Goal: Transaction & Acquisition: Purchase product/service

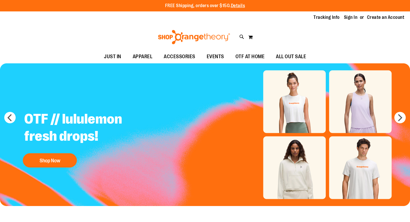
type input "**********"
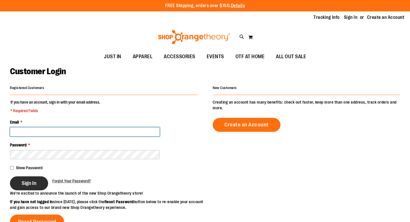
type input "**********"
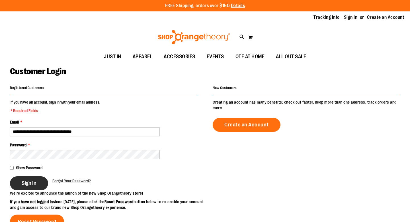
type input "**********"
click at [31, 181] on span "Sign In" at bounding box center [29, 183] width 15 height 6
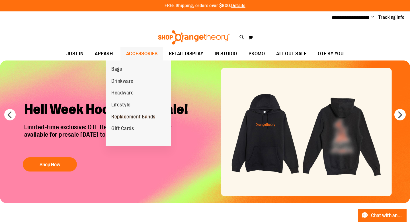
type input "**********"
click at [126, 116] on span "Replacement Bands" at bounding box center [133, 117] width 44 height 7
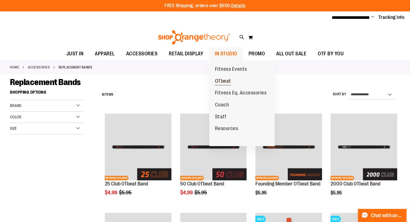
type input "**********"
click at [222, 80] on span "OTbeat" at bounding box center [223, 81] width 16 height 7
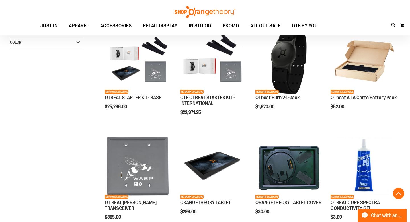
scroll to position [182, 0]
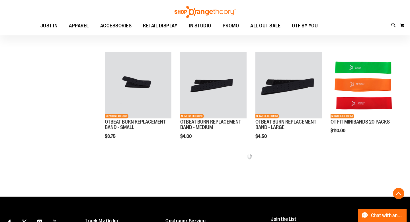
scroll to position [363, 0]
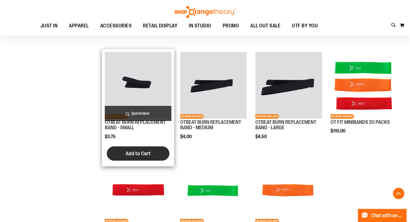
type input "**********"
click at [137, 156] on span "Add to Cart" at bounding box center [138, 153] width 25 height 6
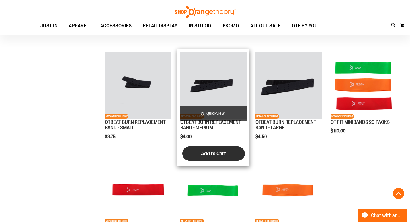
click at [211, 156] on span "Add to Cart" at bounding box center [213, 153] width 25 height 6
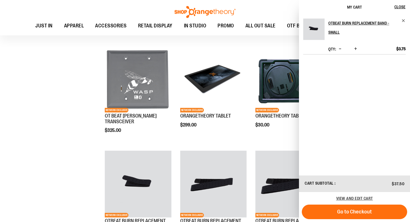
scroll to position [247, 0]
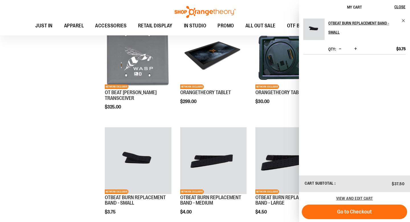
scroll to position [364, 0]
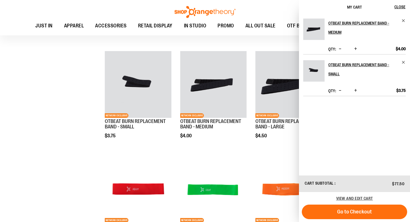
click at [98, 97] on div "**********" at bounding box center [245, 53] width 309 height 476
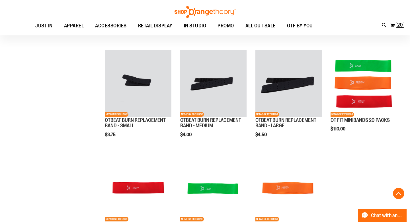
scroll to position [366, 0]
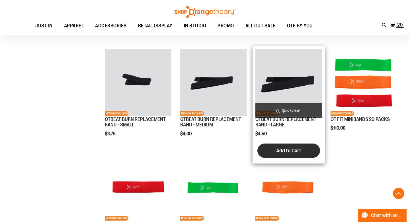
click at [282, 154] on span "Add to Cart" at bounding box center [288, 150] width 25 height 6
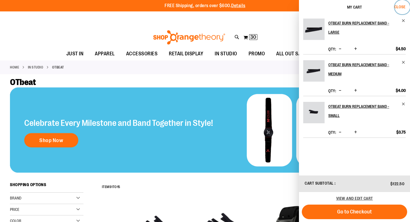
click at [401, 7] on span "Close" at bounding box center [399, 7] width 11 height 5
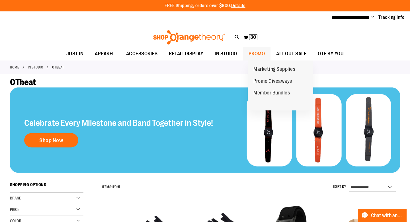
click at [265, 55] on span "PROMO" at bounding box center [257, 53] width 17 height 13
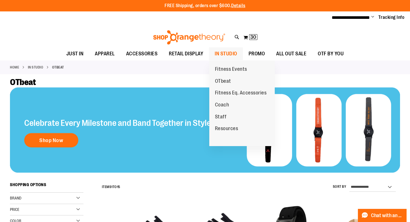
click at [235, 51] on span "IN STUDIO" at bounding box center [226, 53] width 22 height 13
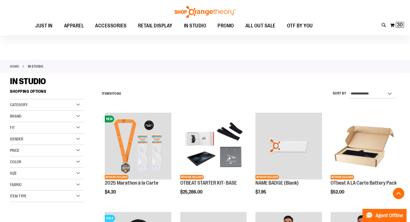
scroll to position [126, 0]
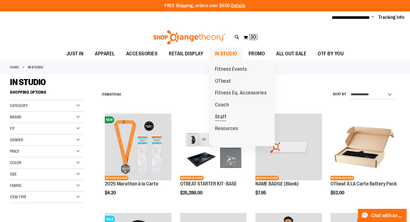
type input "**********"
click at [222, 116] on span "Staff" at bounding box center [221, 117] width 12 height 7
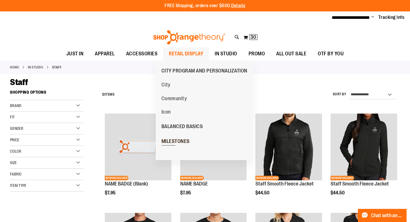
type input "**********"
click at [177, 141] on span "MILESTONES" at bounding box center [175, 141] width 28 height 7
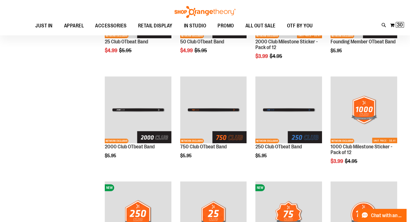
scroll to position [92, 0]
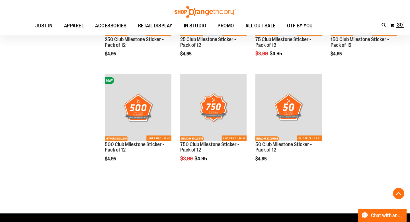
scroll to position [294, 0]
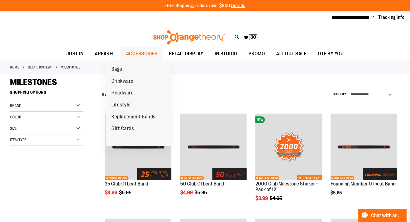
type input "**********"
click at [121, 105] on span "Lifestyle" at bounding box center [120, 105] width 19 height 7
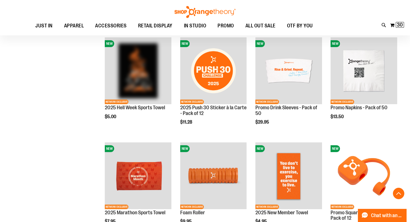
scroll to position [283, 0]
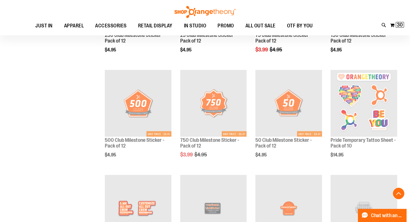
scroll to position [682, 0]
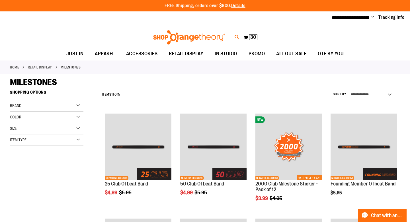
type input "**********"
click at [236, 37] on icon at bounding box center [237, 37] width 5 height 7
type input "*****"
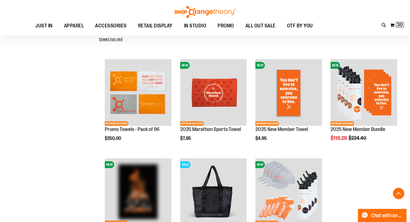
scroll to position [129, 0]
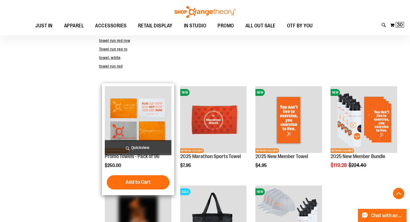
type input "**********"
click at [145, 121] on img "product" at bounding box center [138, 119] width 67 height 67
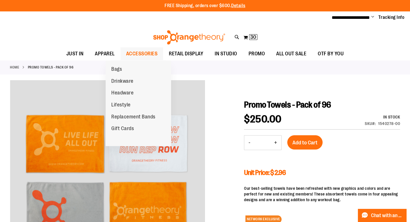
type input "**********"
click at [127, 54] on span "ACCESSORIES" at bounding box center [142, 53] width 32 height 13
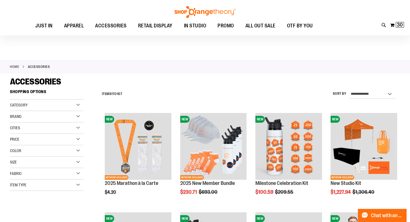
scroll to position [1, 0]
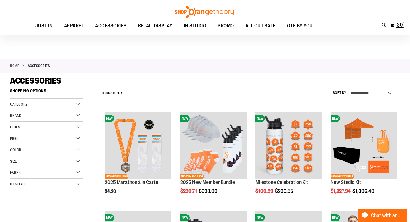
type input "**********"
click at [77, 103] on div "Category" at bounding box center [46, 104] width 73 height 11
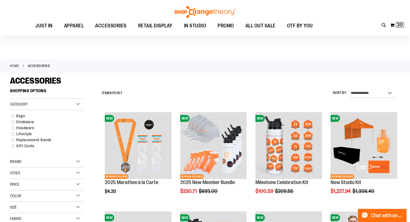
click at [79, 103] on div "Category" at bounding box center [46, 104] width 73 height 11
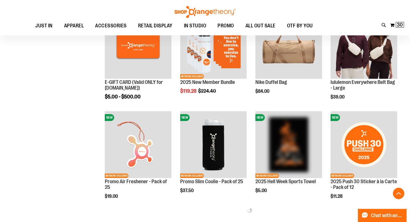
scroll to position [201, 0]
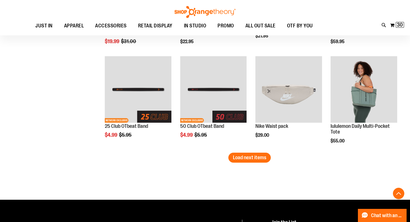
scroll to position [863, 0]
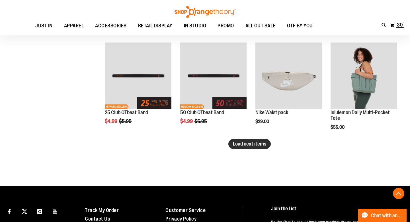
click at [242, 140] on button "Load next items" at bounding box center [249, 144] width 42 height 10
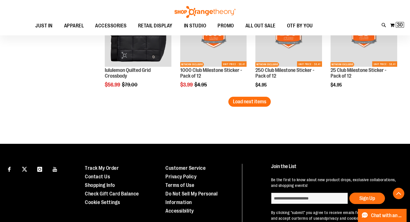
scroll to position [1205, 0]
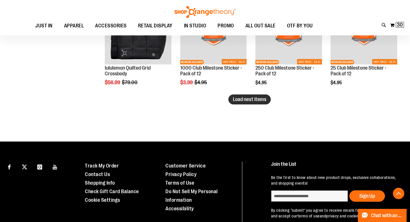
click at [254, 98] on span "Load next items" at bounding box center [249, 99] width 33 height 6
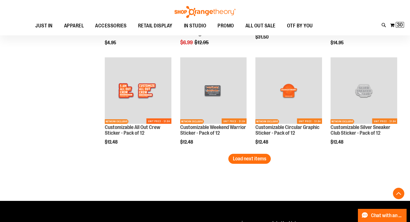
scroll to position [1445, 0]
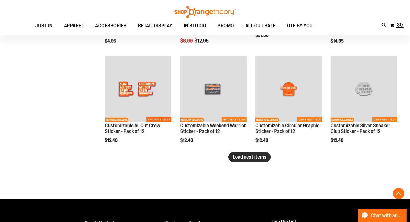
click at [249, 159] on span "Load next items" at bounding box center [249, 157] width 33 height 6
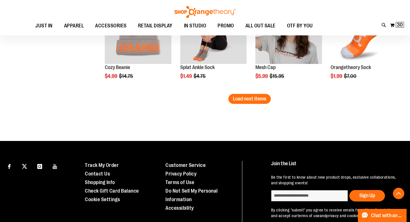
scroll to position [1757, 0]
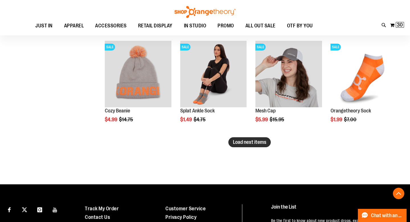
click at [241, 145] on button "Load next items" at bounding box center [249, 142] width 42 height 10
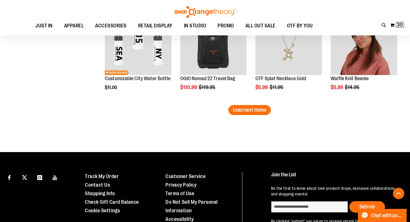
scroll to position [2090, 0]
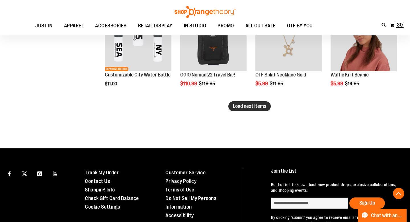
click at [242, 105] on span "Load next items" at bounding box center [249, 106] width 33 height 6
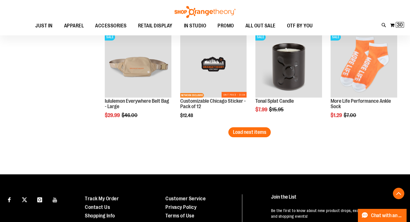
scroll to position [2361, 0]
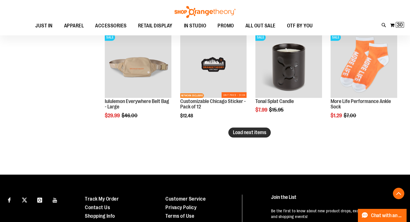
click at [258, 130] on span "Load next items" at bounding box center [249, 132] width 33 height 6
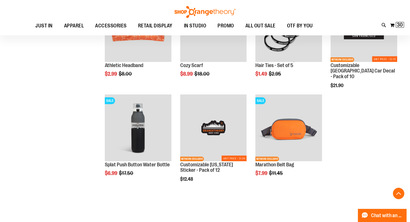
scroll to position [2596, 0]
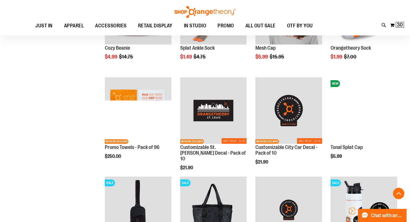
scroll to position [1791, 0]
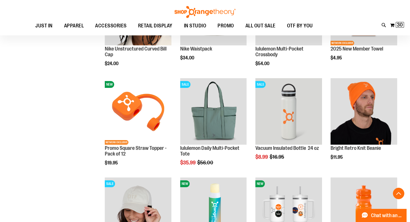
scroll to position [240, 0]
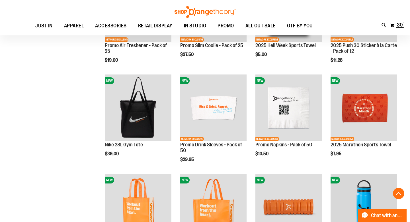
scroll to position [328, 0]
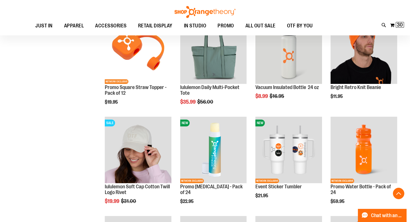
scroll to position [691, 0]
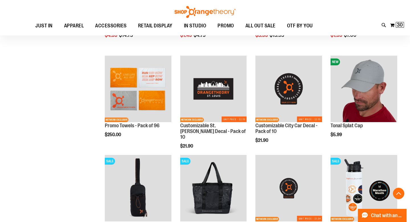
scroll to position [1827, 0]
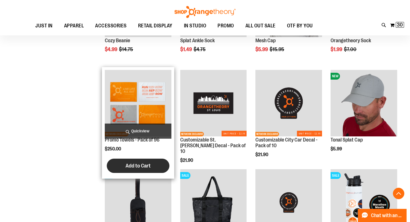
click at [144, 166] on span "Add to Cart" at bounding box center [138, 165] width 25 height 6
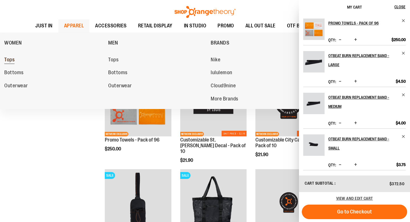
click at [10, 59] on span "Tops" at bounding box center [9, 60] width 10 height 7
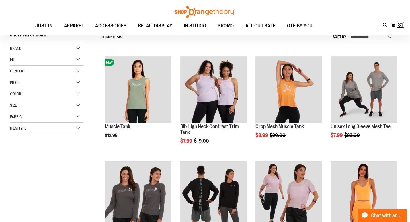
scroll to position [58, 0]
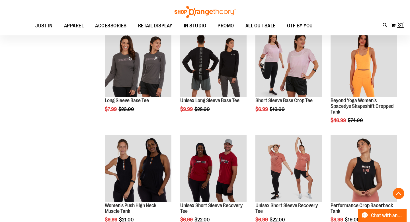
scroll to position [190, 0]
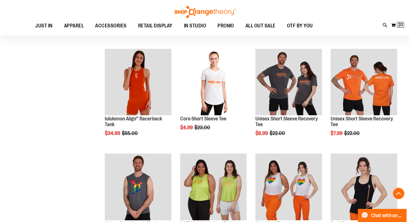
scroll to position [484, 0]
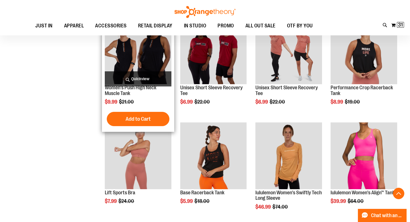
scroll to position [275, 0]
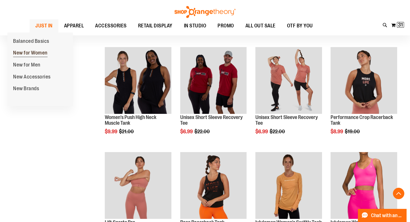
type input "**********"
click at [27, 53] on span "New for Women" at bounding box center [30, 53] width 34 height 7
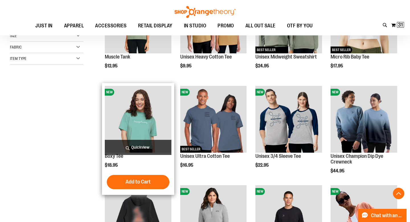
scroll to position [132, 0]
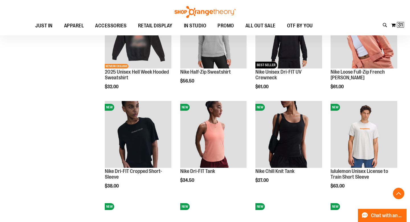
scroll to position [313, 0]
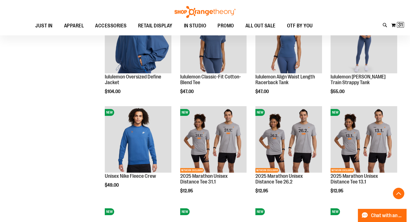
scroll to position [707, 0]
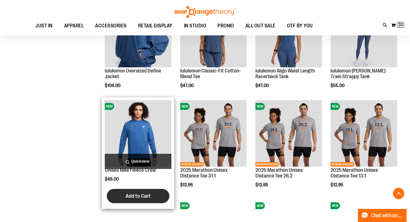
type input "**********"
click at [137, 196] on span "Add to Cart" at bounding box center [138, 196] width 25 height 6
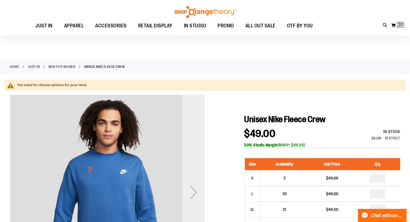
scroll to position [73, 0]
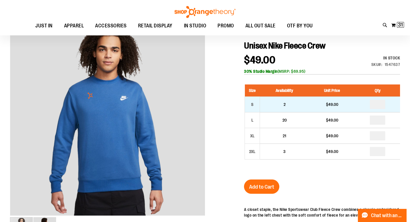
type input "**********"
drag, startPoint x: 380, startPoint y: 105, endPoint x: 369, endPoint y: 105, distance: 11.4
click at [370, 105] on td at bounding box center [377, 105] width 45 height 16
type input "*"
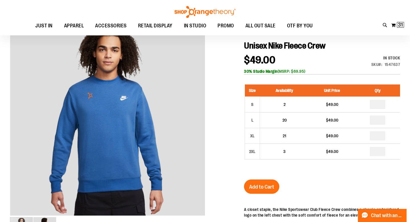
click at [235, 116] on div at bounding box center [205, 175] width 390 height 308
click at [259, 187] on span "Add to Cart" at bounding box center [261, 186] width 25 height 6
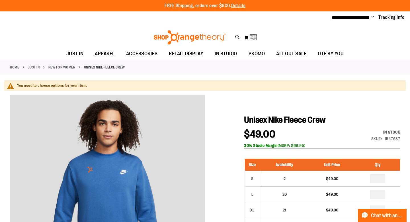
click at [70, 66] on link "New for Women" at bounding box center [61, 67] width 27 height 5
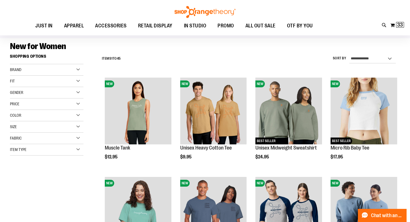
scroll to position [39, 0]
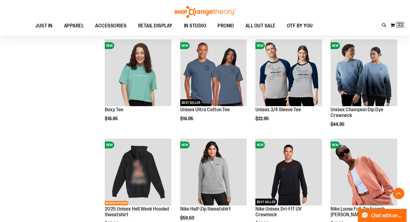
scroll to position [173, 0]
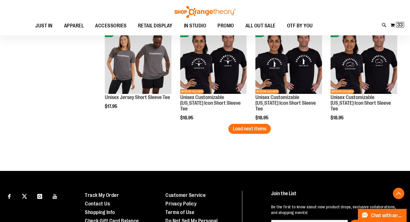
scroll to position [879, 0]
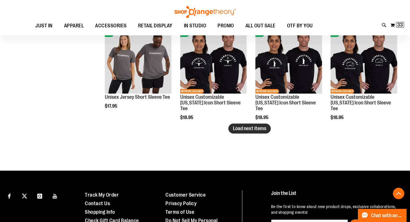
type input "**********"
click at [245, 129] on span "Load next items" at bounding box center [249, 128] width 33 height 6
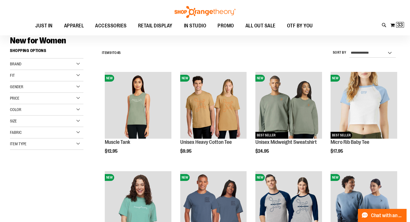
scroll to position [42, 0]
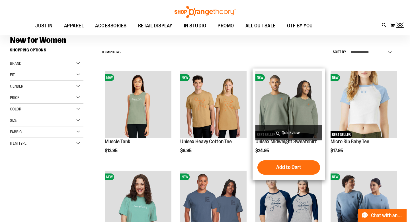
click at [290, 106] on img "product" at bounding box center [288, 104] width 67 height 67
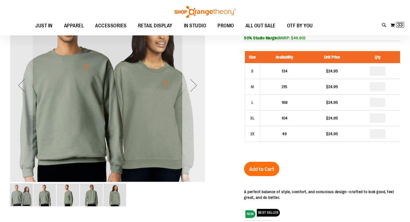
scroll to position [21, 0]
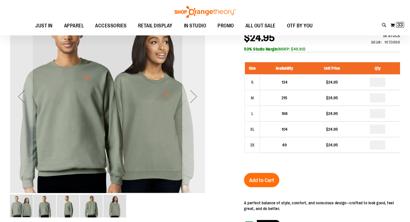
type input "**********"
click at [197, 99] on div "Next" at bounding box center [193, 96] width 23 height 23
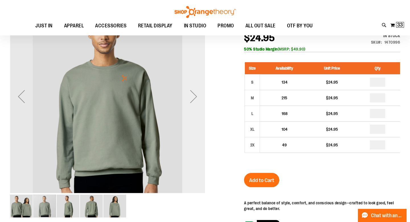
click at [197, 99] on div "Next" at bounding box center [193, 96] width 23 height 23
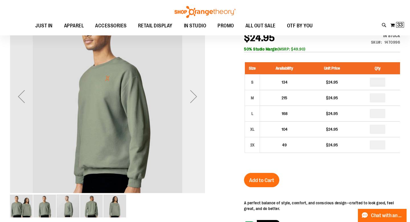
click at [197, 99] on div "Next" at bounding box center [193, 96] width 23 height 23
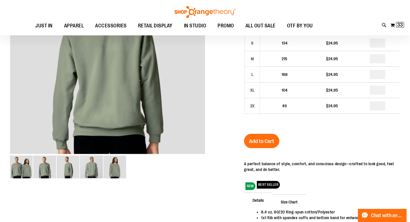
scroll to position [11, 0]
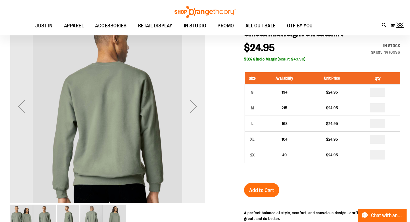
click at [193, 106] on div "Next" at bounding box center [193, 106] width 23 height 23
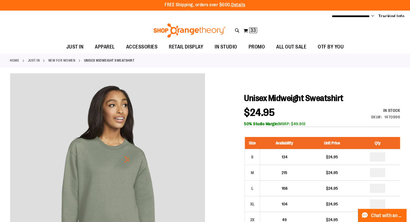
scroll to position [0, 0]
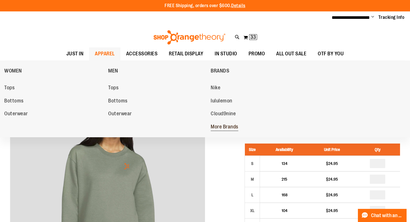
click at [221, 126] on span "More Brands" at bounding box center [225, 127] width 28 height 7
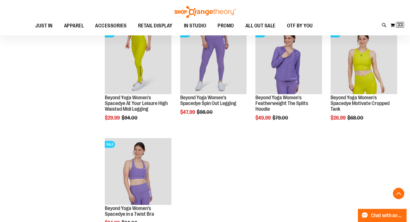
scroll to position [200, 0]
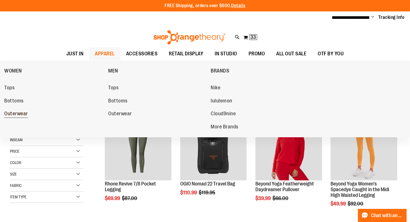
type input "**********"
click at [18, 114] on span "Outerwear" at bounding box center [16, 113] width 24 height 7
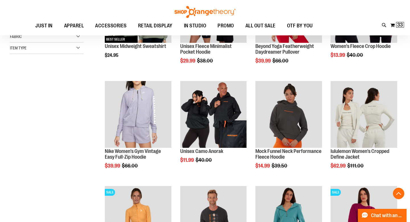
scroll to position [140, 0]
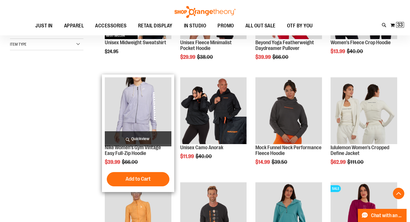
type input "**********"
click at [138, 116] on img "product" at bounding box center [138, 110] width 67 height 67
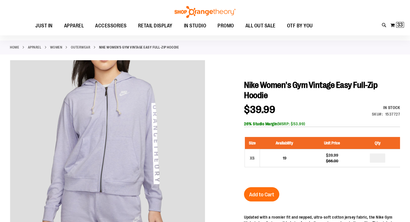
scroll to position [43, 0]
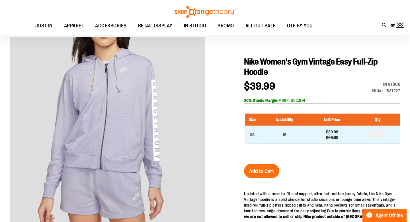
type input "**********"
drag, startPoint x: 382, startPoint y: 133, endPoint x: 377, endPoint y: 133, distance: 5.1
click at [378, 133] on input "number" at bounding box center [377, 134] width 15 height 9
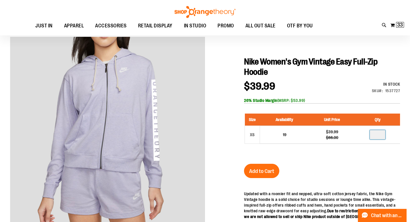
type input "*"
click at [262, 168] on span "Add to Cart" at bounding box center [261, 171] width 25 height 6
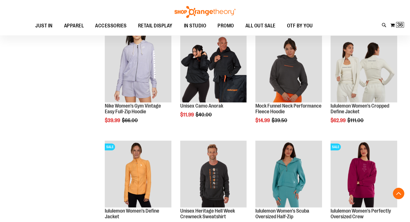
scroll to position [125, 0]
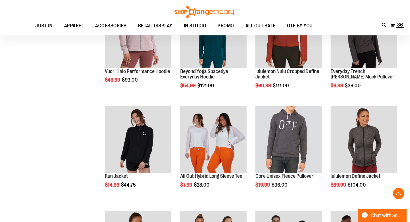
scroll to position [376, 0]
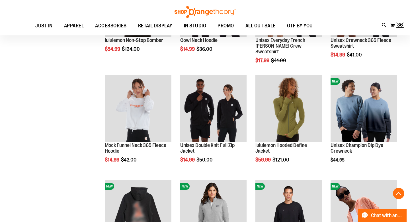
scroll to position [607, 0]
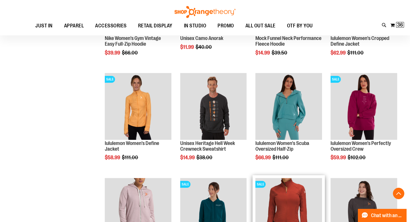
scroll to position [185, 0]
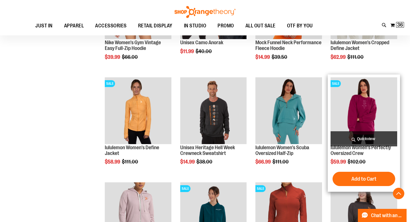
type input "**********"
click at [361, 106] on img "product" at bounding box center [364, 110] width 67 height 67
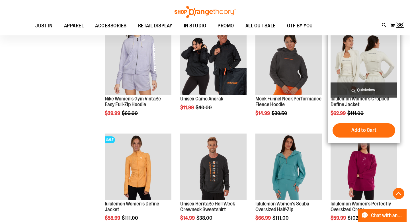
scroll to position [87, 0]
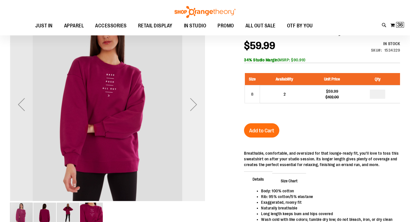
scroll to position [73, 0]
type input "**********"
click at [193, 100] on div "Next" at bounding box center [193, 104] width 23 height 23
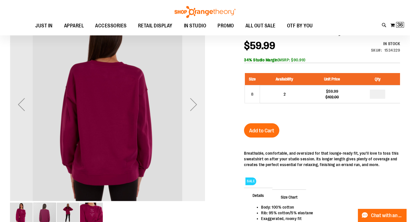
click at [193, 100] on div "Next" at bounding box center [193, 104] width 23 height 23
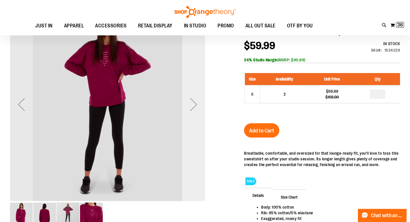
click at [193, 100] on div "Next" at bounding box center [193, 104] width 23 height 23
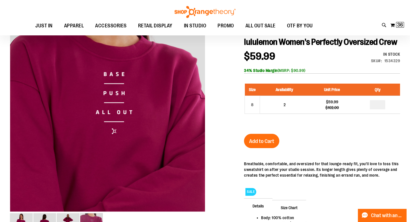
scroll to position [45, 0]
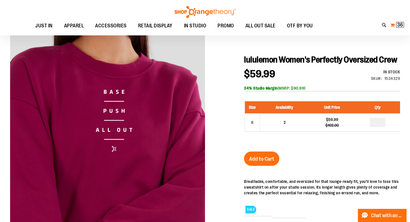
click at [398, 25] on span "36" at bounding box center [400, 25] width 6 height 6
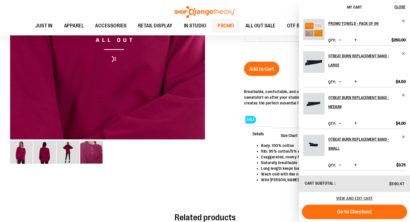
scroll to position [142, 0]
